Goal: Book appointment/travel/reservation

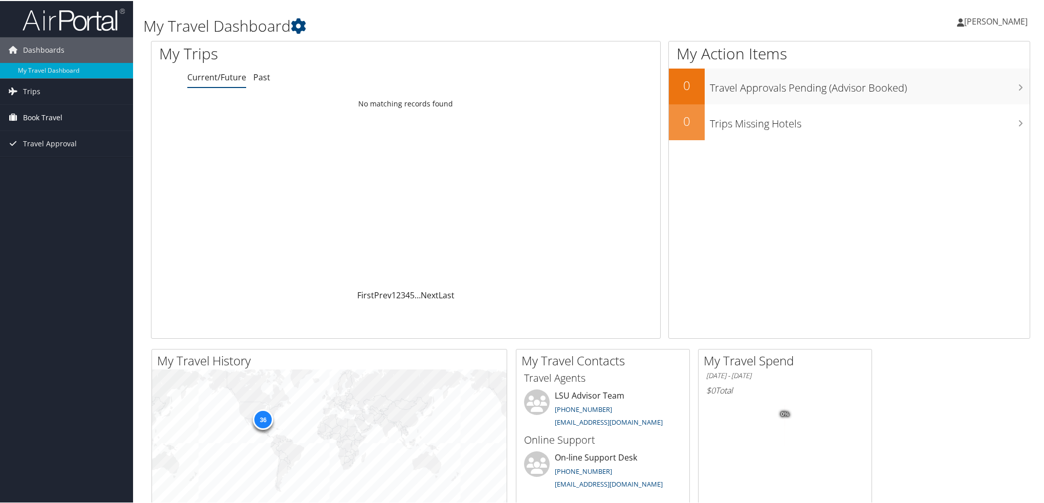
click at [59, 116] on span "Book Travel" at bounding box center [42, 117] width 39 height 26
click at [59, 151] on link "Book/Manage Online Trips" at bounding box center [66, 152] width 133 height 15
